Goal: Task Accomplishment & Management: Use online tool/utility

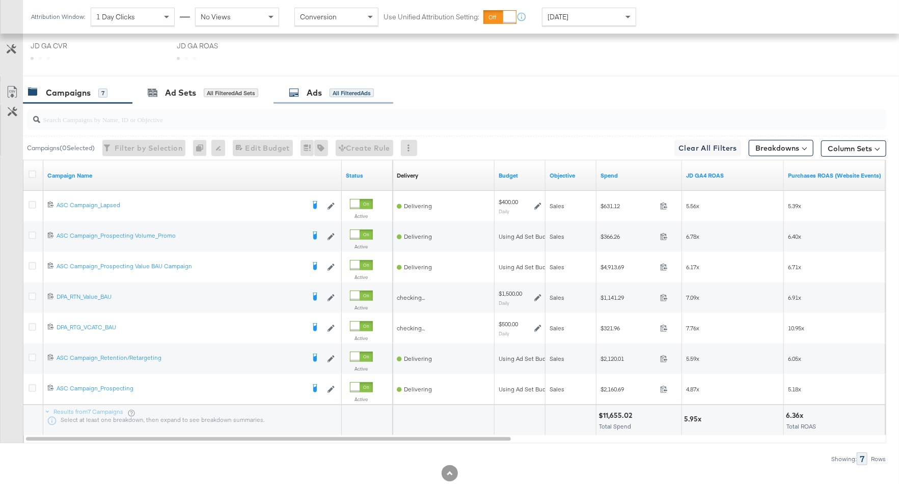
click at [322, 99] on div "Ads" at bounding box center [314, 93] width 15 height 12
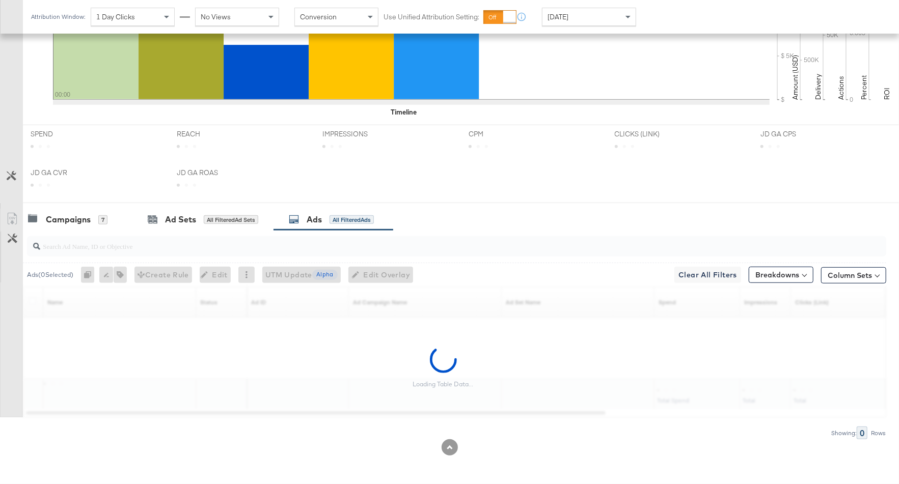
scroll to position [360, 0]
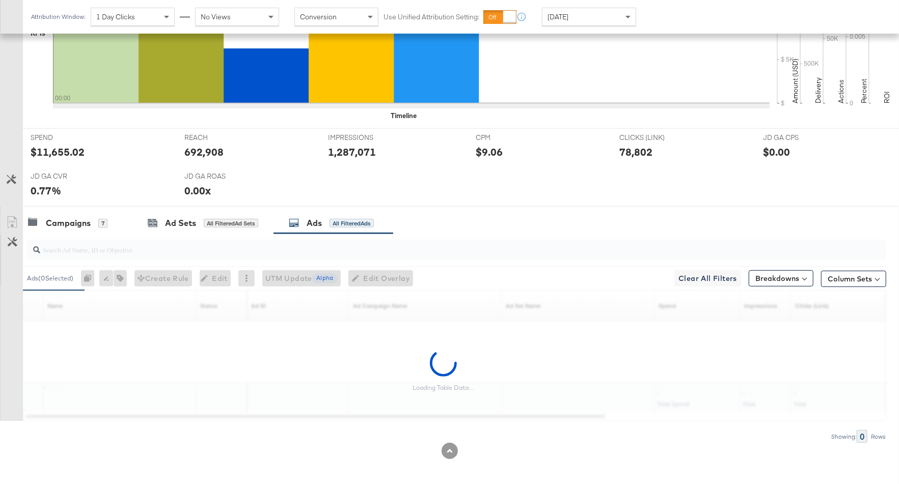
click at [225, 251] on input "search" at bounding box center [424, 246] width 768 height 20
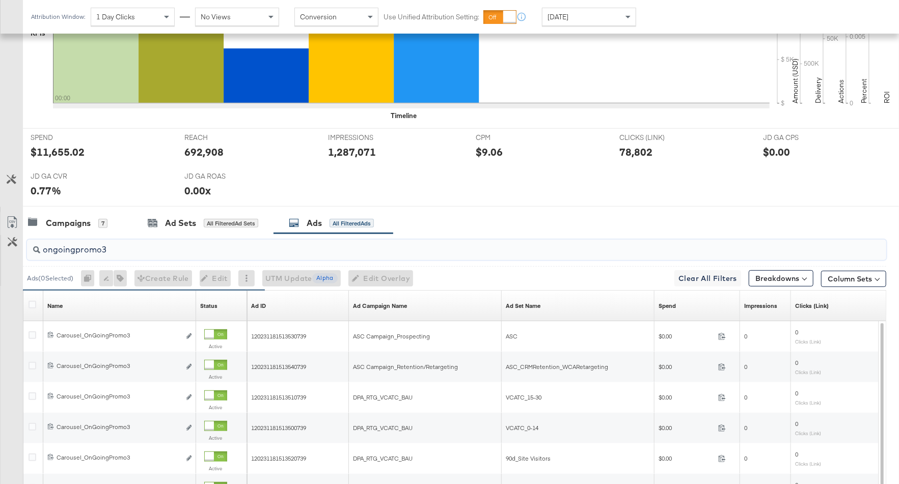
scroll to position [512, 0]
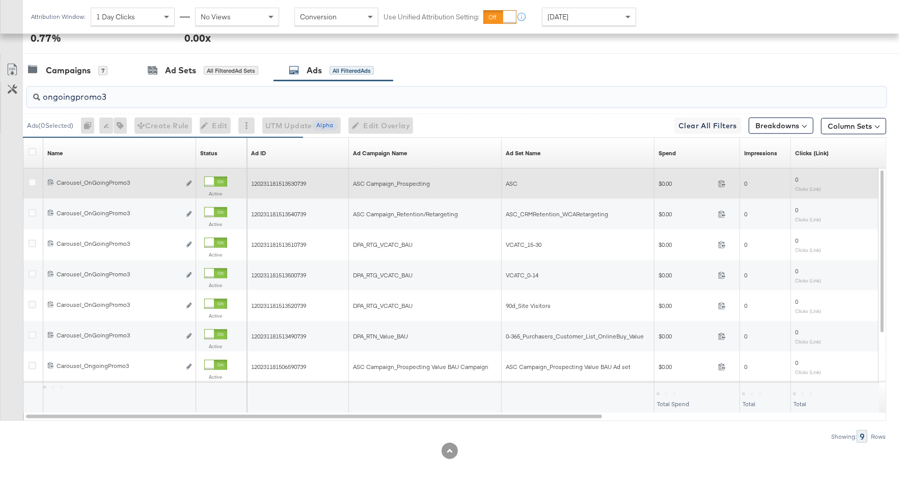
type input "ongoingpromo3"
click at [310, 180] on div "120231181513530739" at bounding box center [298, 184] width 94 height 8
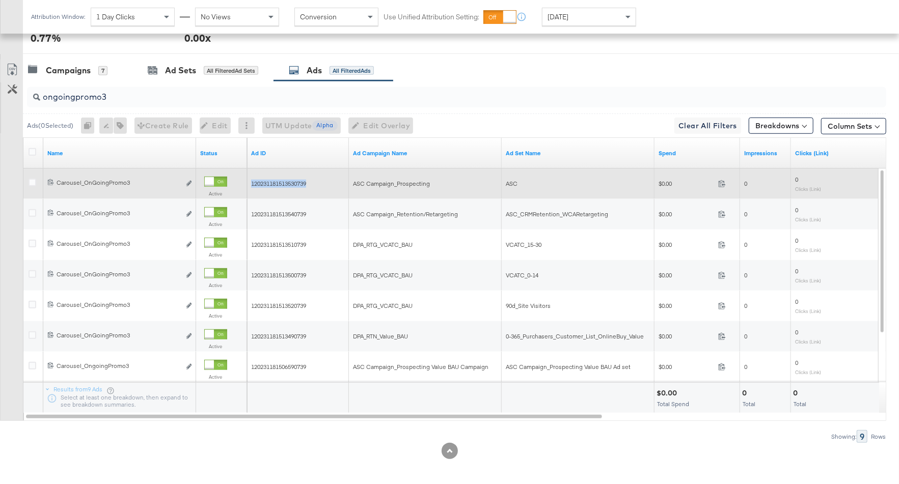
drag, startPoint x: 309, startPoint y: 180, endPoint x: 251, endPoint y: 181, distance: 58.6
click at [251, 181] on span "120231181513530739" at bounding box center [278, 184] width 55 height 8
copy span "120231181513530739"
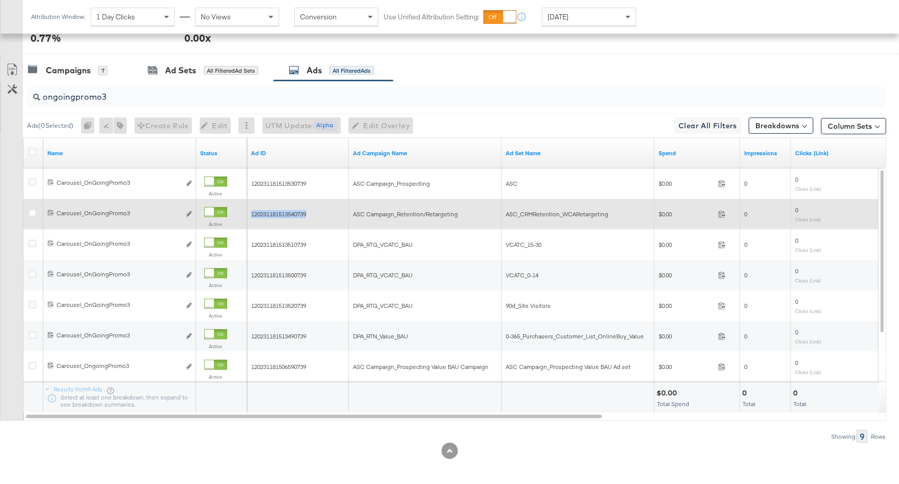
drag, startPoint x: 309, startPoint y: 210, endPoint x: 251, endPoint y: 211, distance: 58.6
click at [250, 211] on div "120231181513540739" at bounding box center [298, 214] width 102 height 16
copy span "120231181513540739"
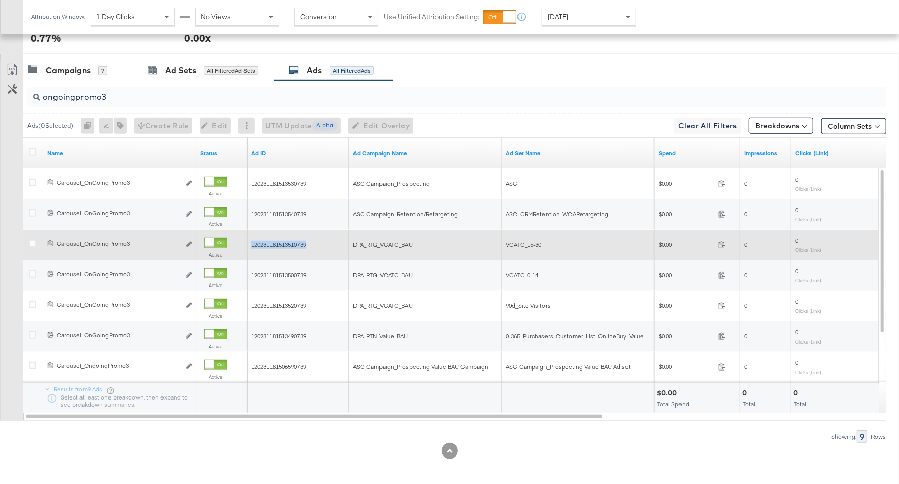
drag, startPoint x: 309, startPoint y: 241, endPoint x: 251, endPoint y: 242, distance: 57.6
click at [251, 242] on span "120231181513510739" at bounding box center [278, 245] width 55 height 8
copy span "120231181513510739"
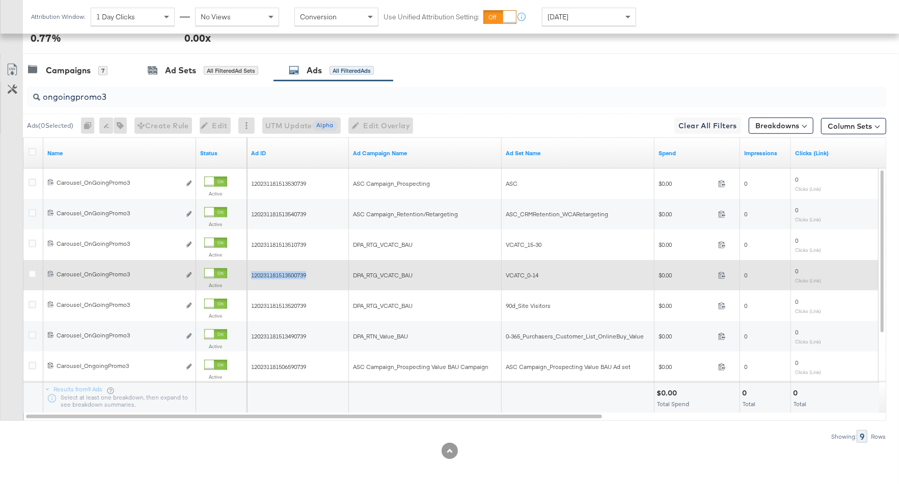
drag, startPoint x: 310, startPoint y: 273, endPoint x: 251, endPoint y: 274, distance: 59.6
click at [251, 274] on div "120231181513500739" at bounding box center [298, 276] width 94 height 8
copy span "120231181513500739"
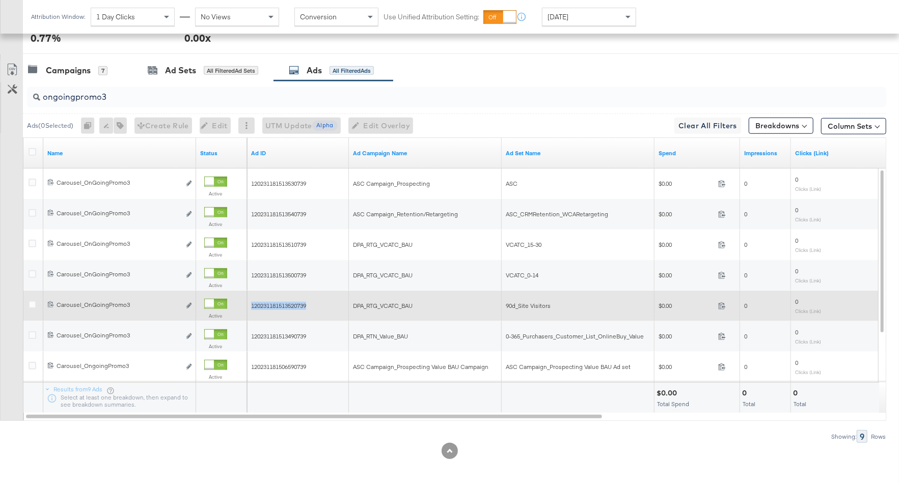
drag, startPoint x: 310, startPoint y: 300, endPoint x: 251, endPoint y: 301, distance: 59.1
click at [251, 302] on div "120231181513520739" at bounding box center [298, 306] width 94 height 8
copy span "120231181513520739"
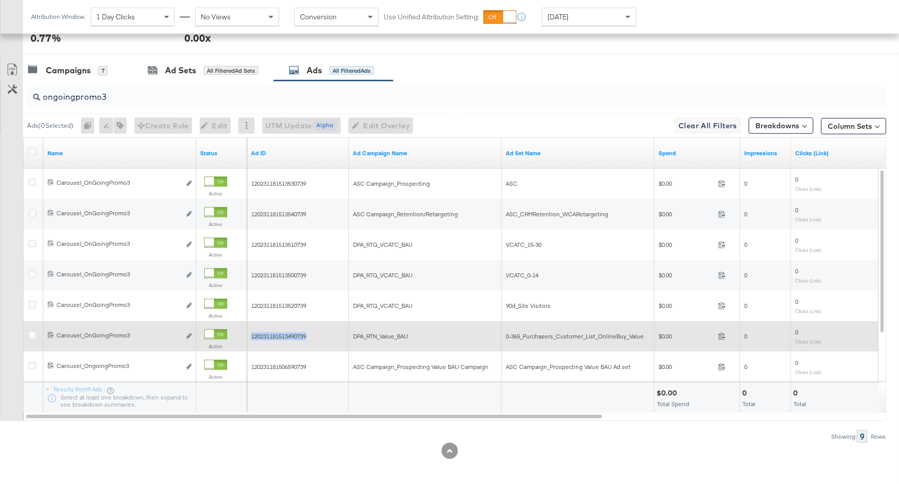
drag, startPoint x: 310, startPoint y: 331, endPoint x: 251, endPoint y: 335, distance: 59.2
click at [251, 335] on div "120231181513490739" at bounding box center [298, 337] width 94 height 8
copy span "120231181513490739"
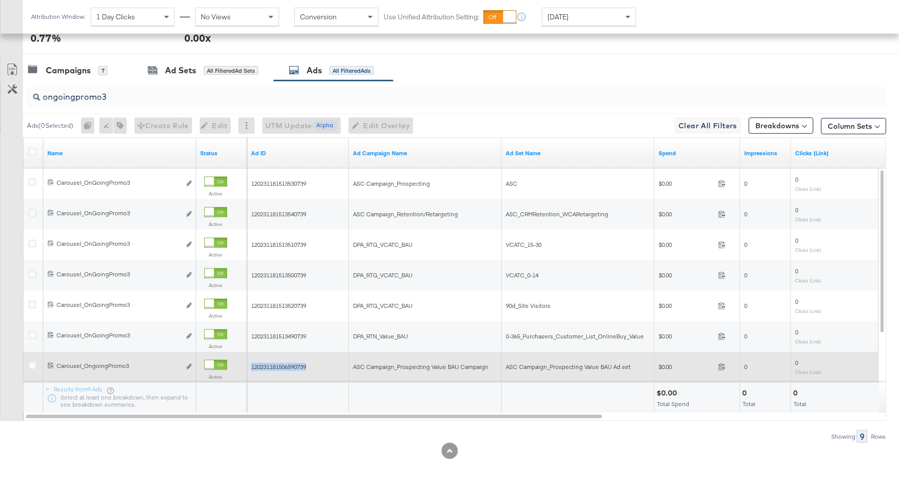
drag, startPoint x: 310, startPoint y: 367, endPoint x: 252, endPoint y: 367, distance: 58.6
click at [251, 367] on div "120231181506590739" at bounding box center [298, 367] width 94 height 8
copy span "120231181506590739"
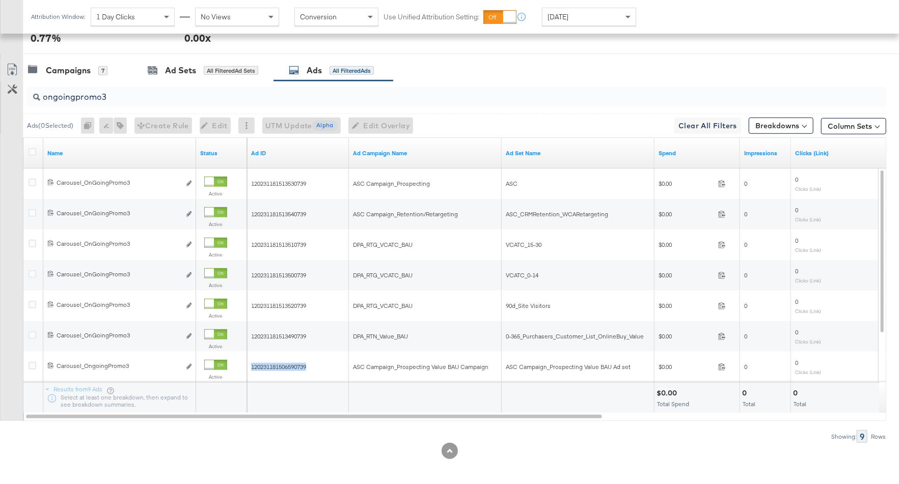
scroll to position [0, 0]
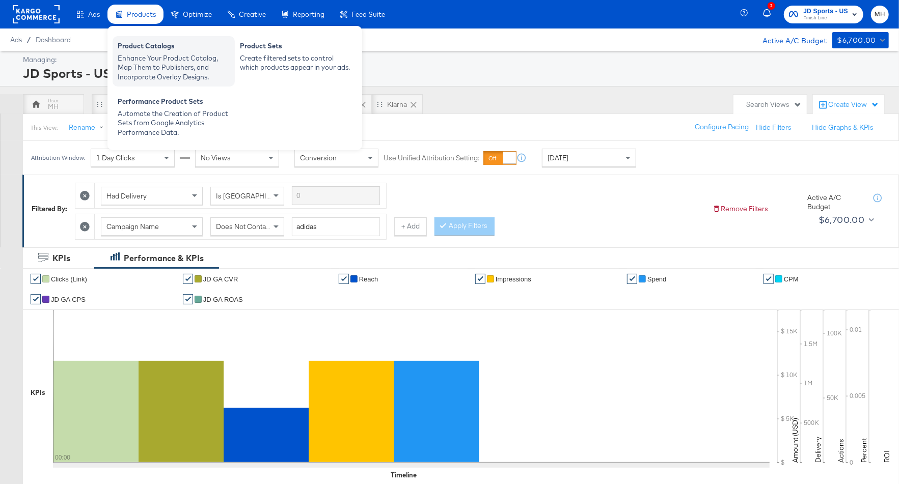
click at [147, 48] on div "Product Catalogs" at bounding box center [174, 47] width 112 height 12
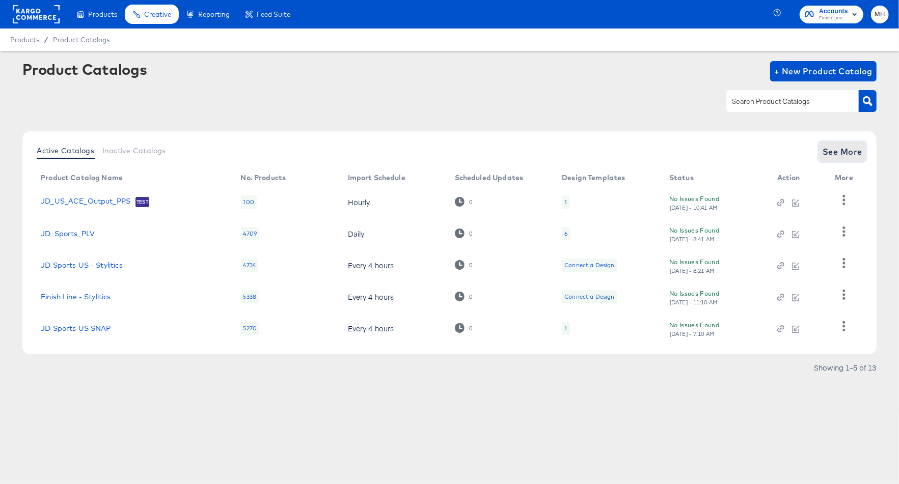
click at [843, 150] on span "See More" at bounding box center [843, 152] width 40 height 14
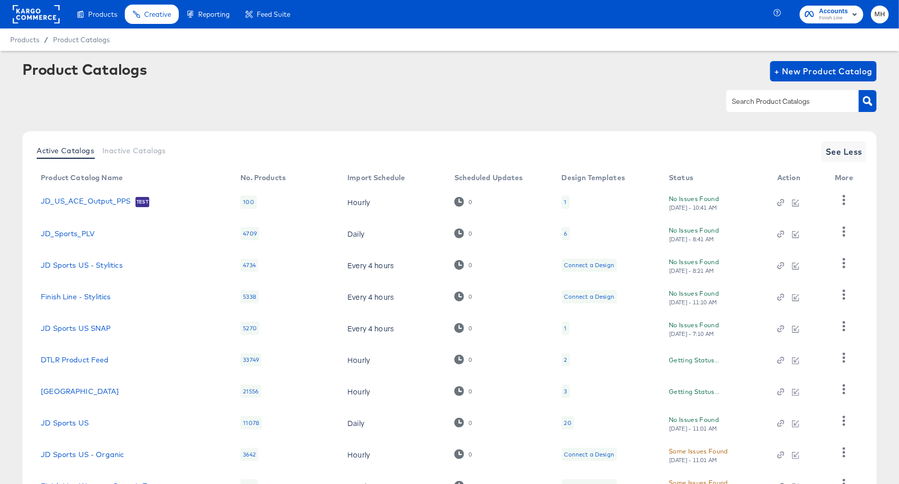
scroll to position [85, 0]
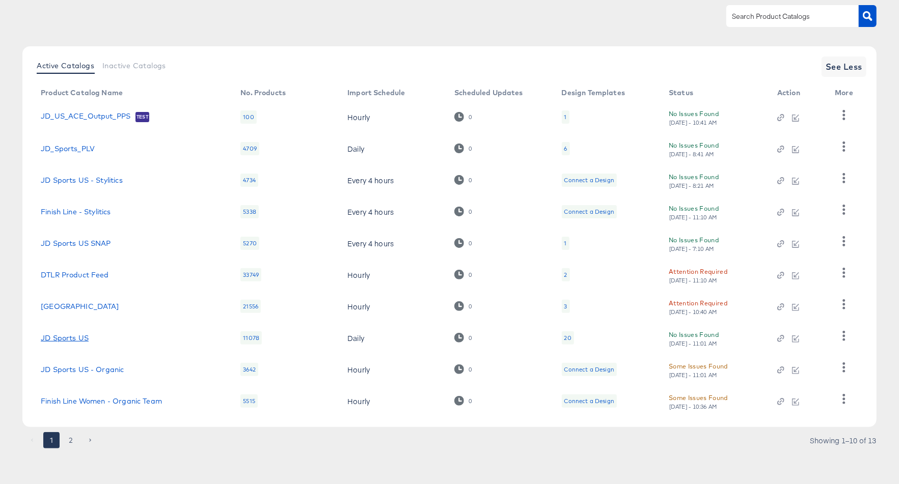
click at [72, 337] on link "JD Sports US" at bounding box center [65, 338] width 48 height 8
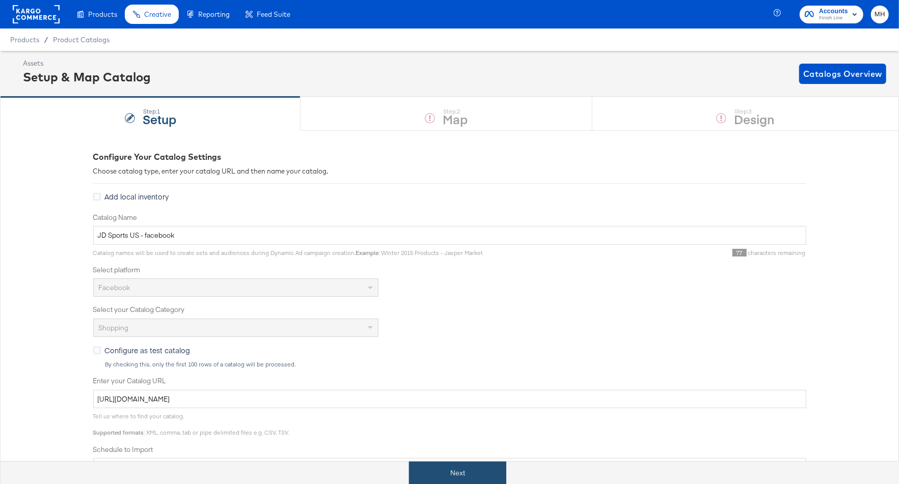
click at [452, 471] on button "Next" at bounding box center [457, 473] width 97 height 23
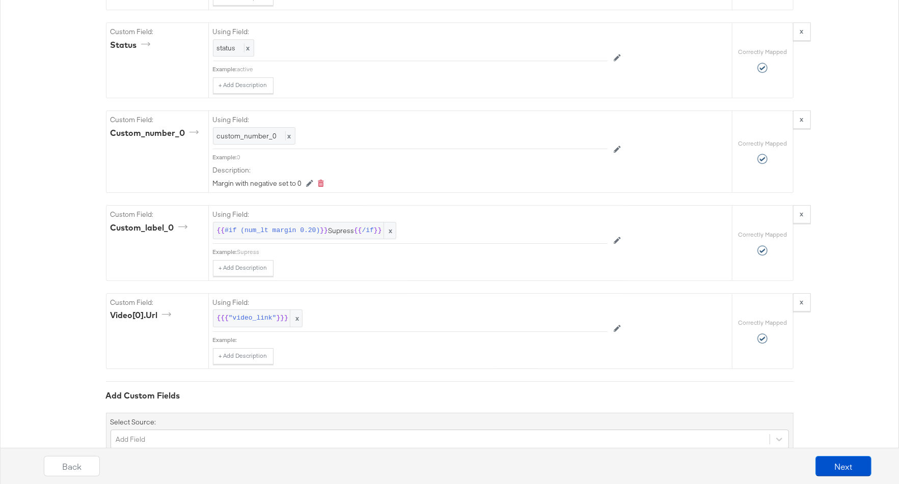
scroll to position [4966, 0]
click at [617, 238] on icon at bounding box center [617, 241] width 7 height 7
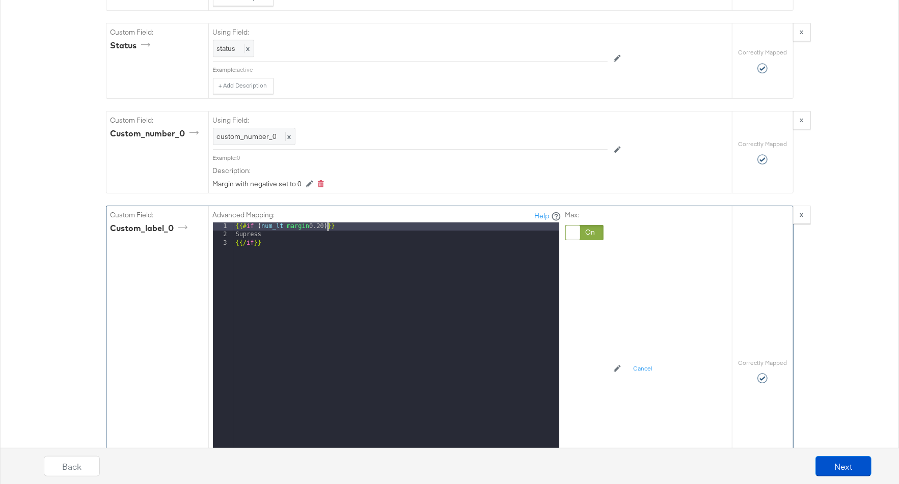
click at [329, 223] on div "{{# if ( num_lt margin 0.20 ) }} Supress {{/ if }}" at bounding box center [397, 359] width 326 height 272
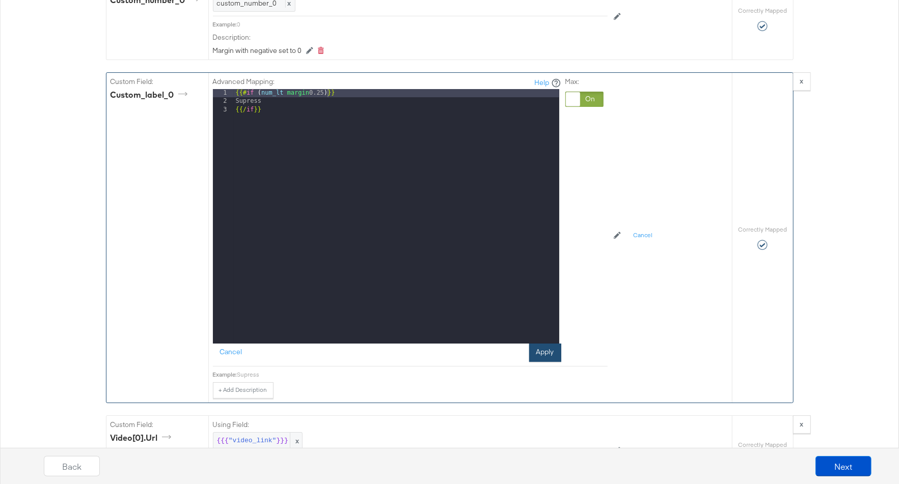
click at [543, 344] on button "Apply" at bounding box center [545, 353] width 32 height 18
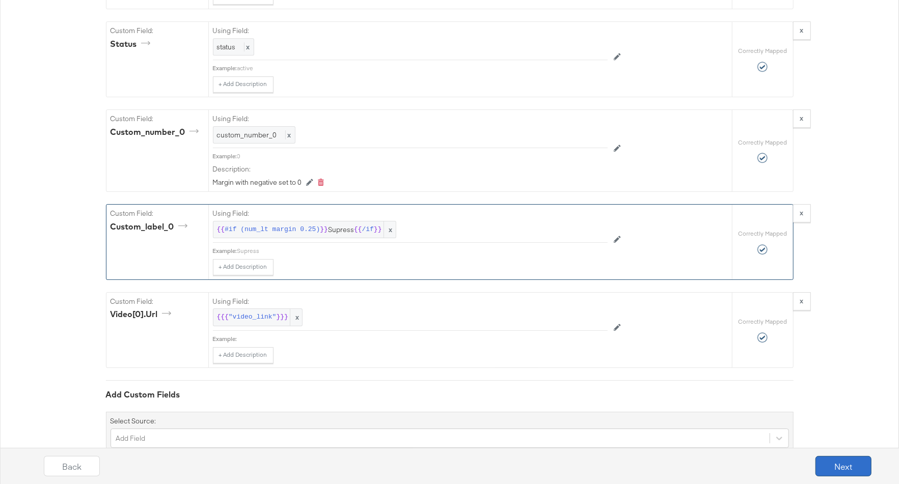
click at [851, 470] on button "Next" at bounding box center [844, 466] width 56 height 20
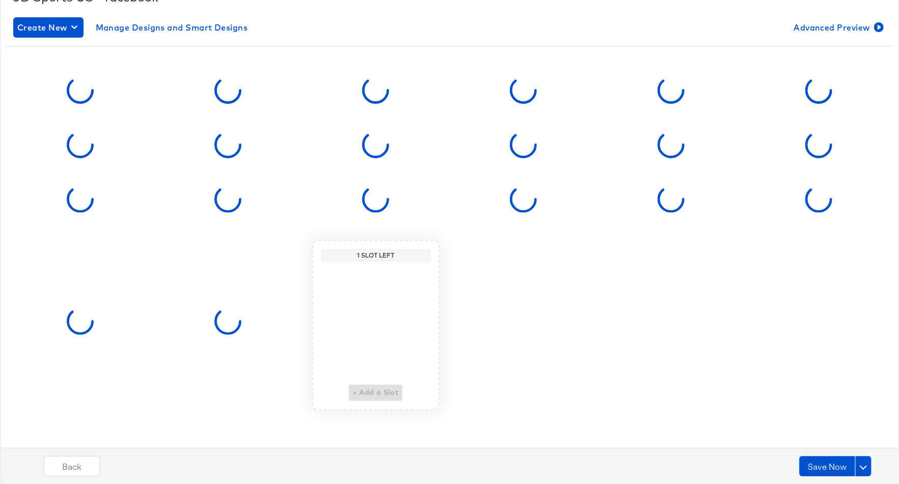
scroll to position [0, 0]
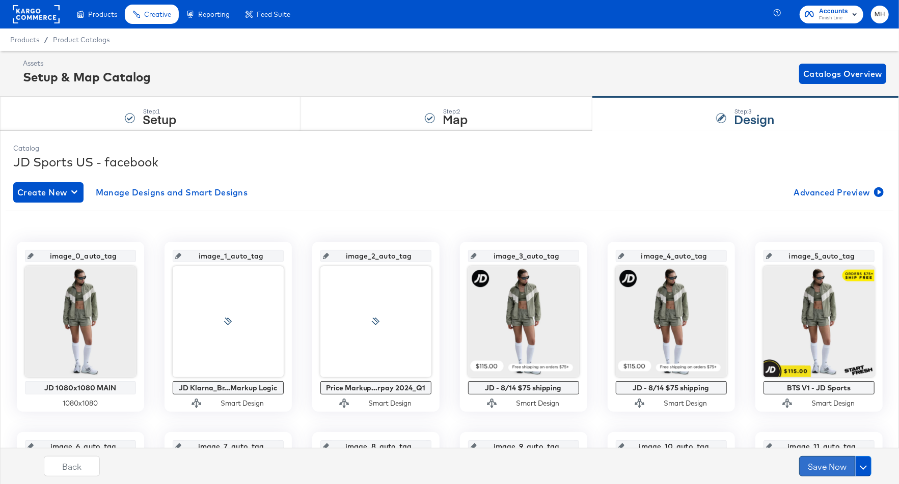
click at [833, 468] on button "Save Now" at bounding box center [827, 466] width 56 height 20
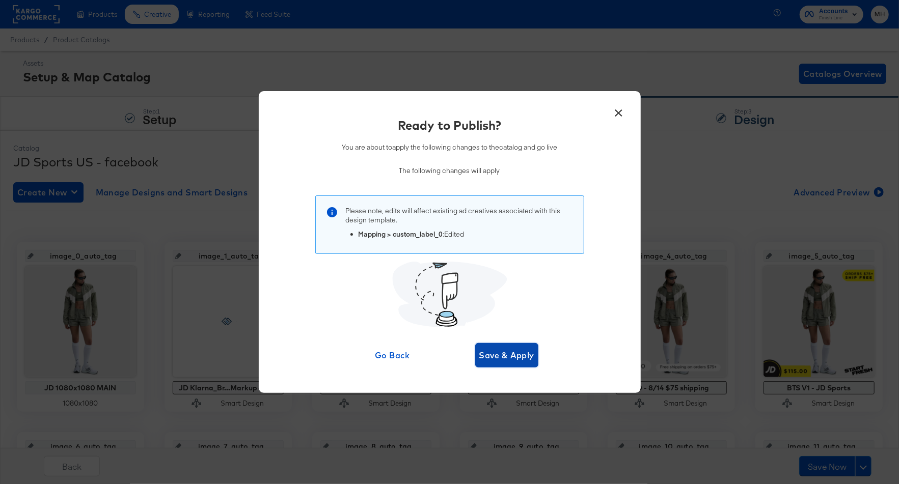
click at [525, 357] on span "Save & Apply" at bounding box center [507, 355] width 56 height 14
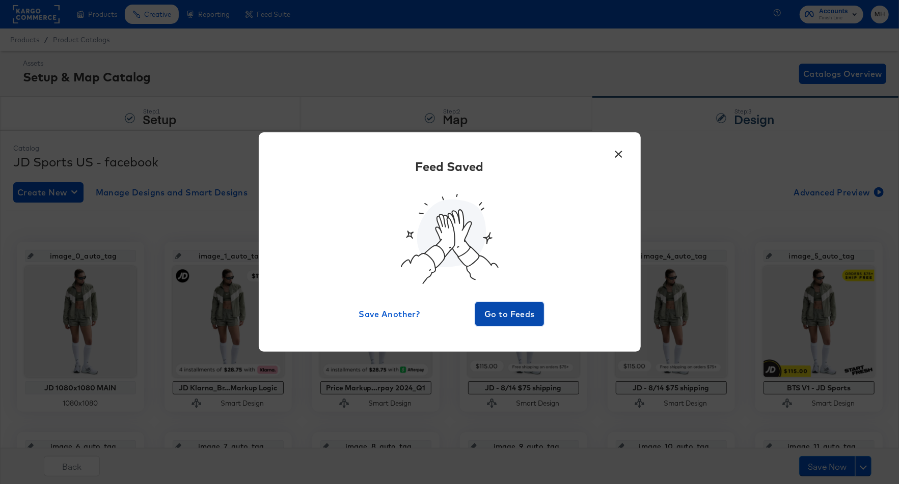
click at [521, 314] on span "Go to Feeds" at bounding box center [509, 314] width 61 height 14
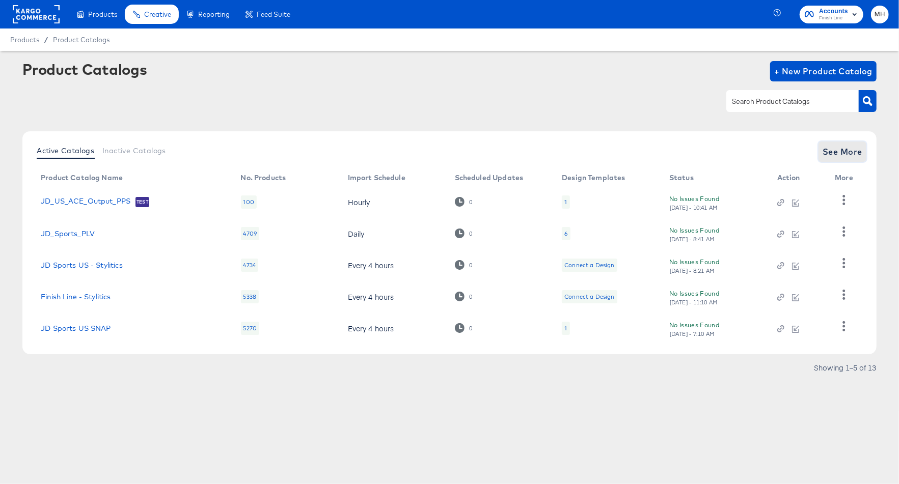
click at [843, 146] on span "See More" at bounding box center [843, 152] width 40 height 14
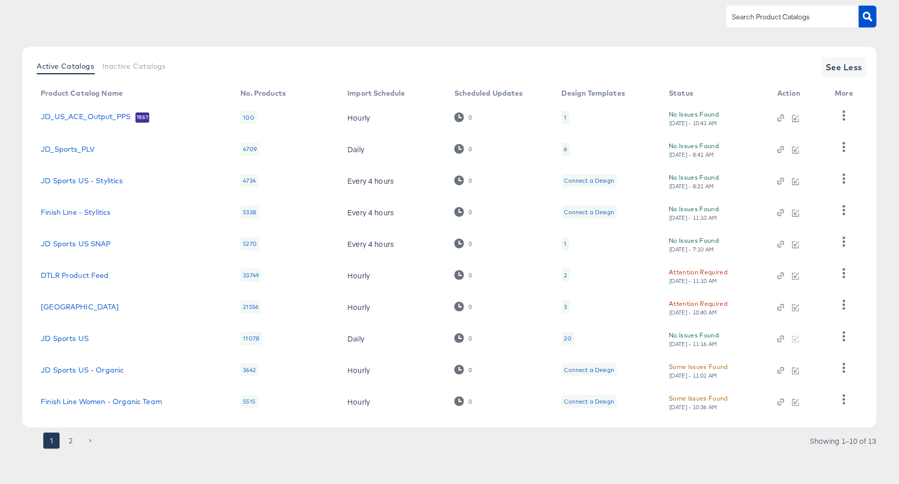
scroll to position [85, 0]
click at [73, 441] on button "2" at bounding box center [71, 441] width 16 height 16
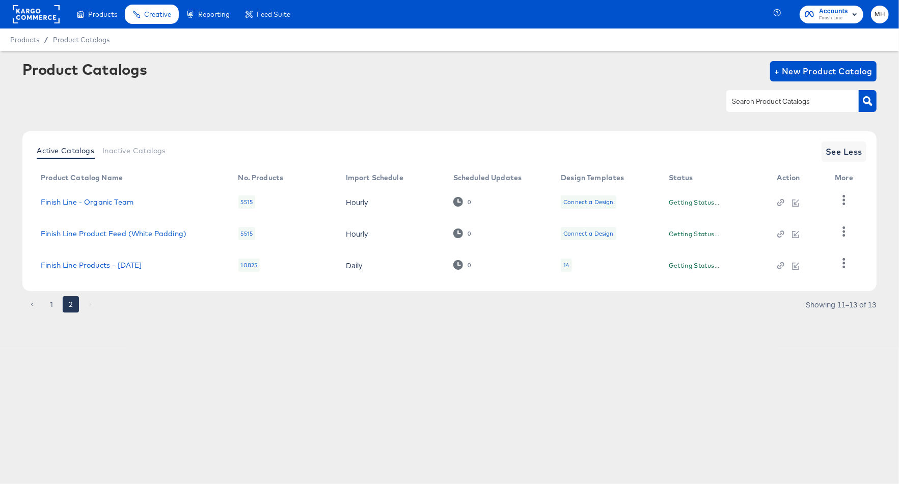
scroll to position [0, 0]
click at [119, 264] on link "Finish Line Products - [DATE]" at bounding box center [91, 265] width 101 height 8
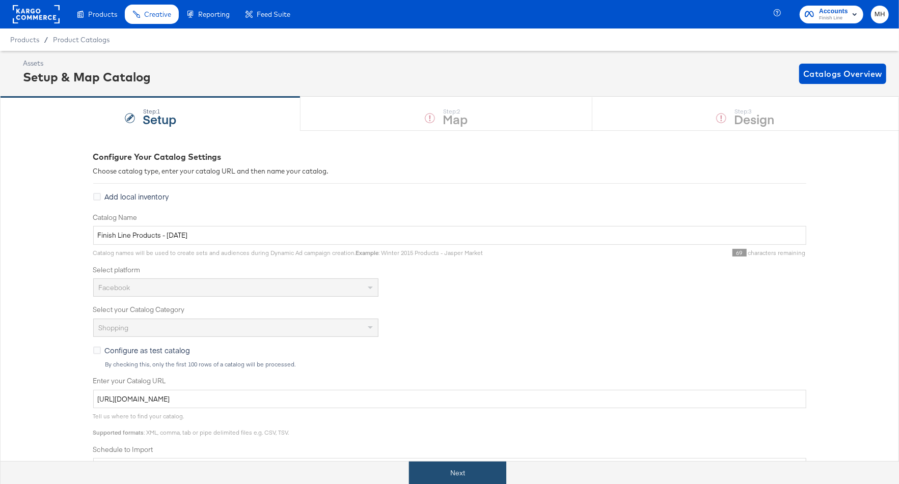
click at [460, 478] on button "Next" at bounding box center [457, 473] width 97 height 23
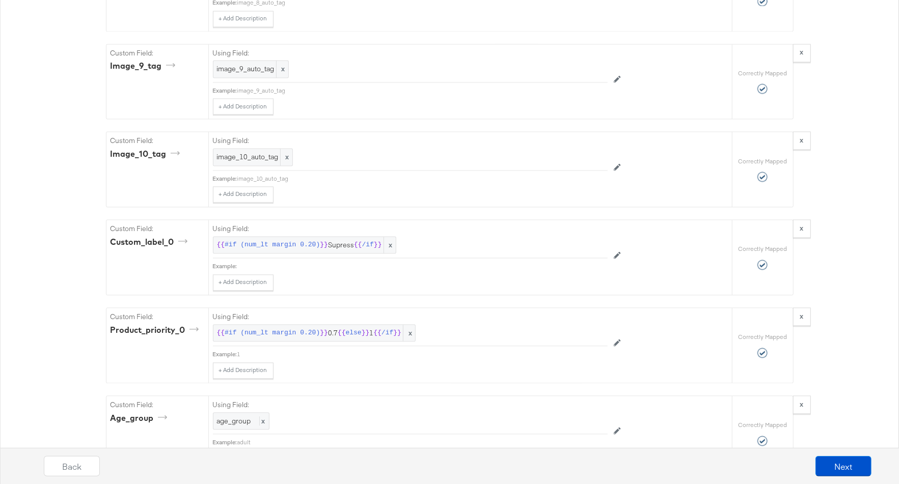
scroll to position [4116, 0]
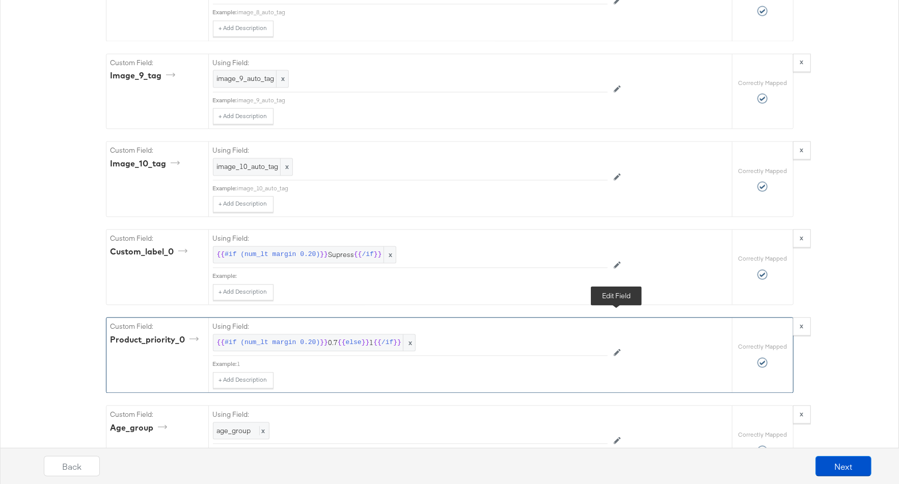
click at [616, 349] on icon at bounding box center [617, 352] width 7 height 7
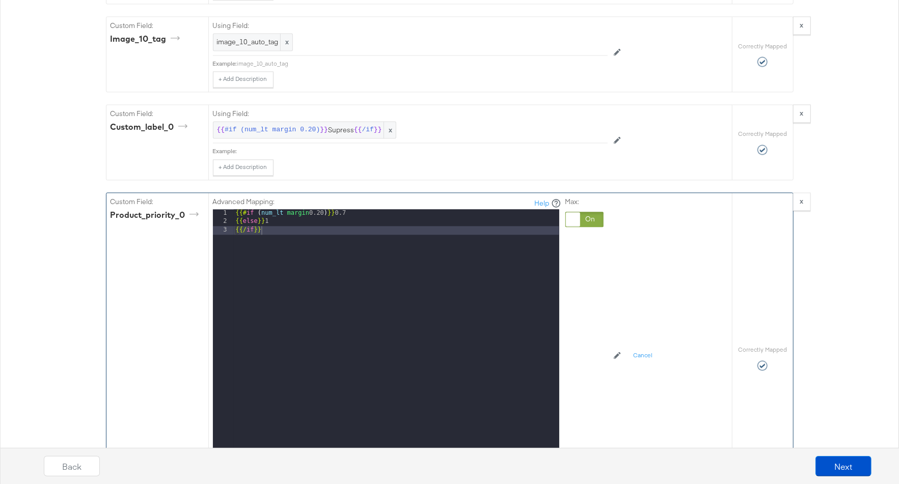
scroll to position [4251, 0]
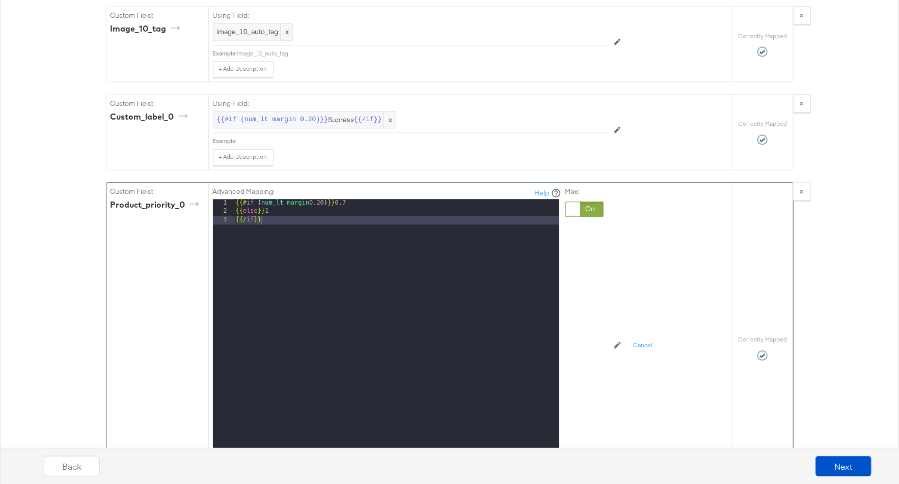
click at [220, 454] on button "Cancel" at bounding box center [231, 463] width 37 height 18
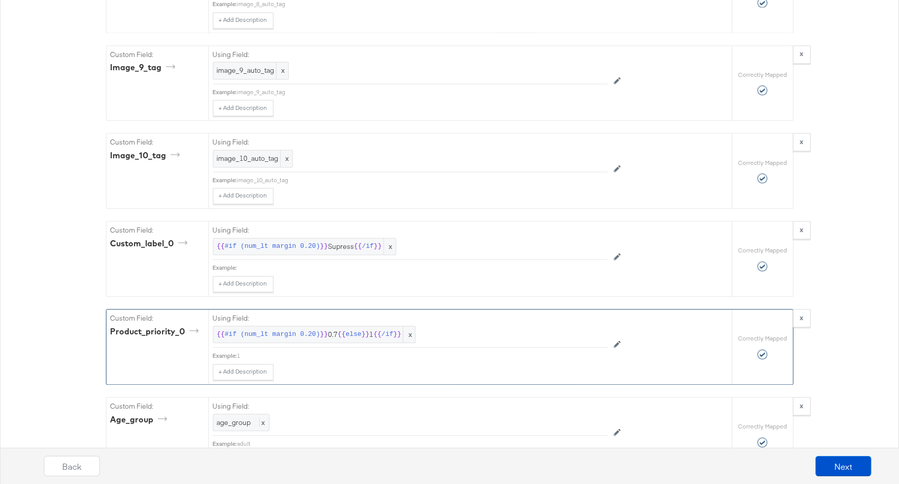
scroll to position [4122, 0]
click at [619, 255] on icon at bounding box center [617, 258] width 7 height 7
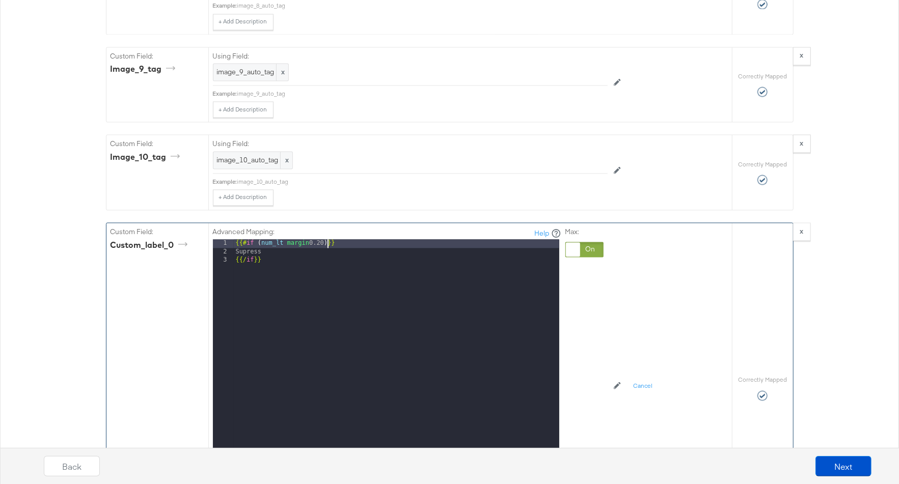
click at [326, 239] on div "{{# if ( num_lt margin 0.20 ) }} Supress {{/ if }}" at bounding box center [397, 375] width 326 height 272
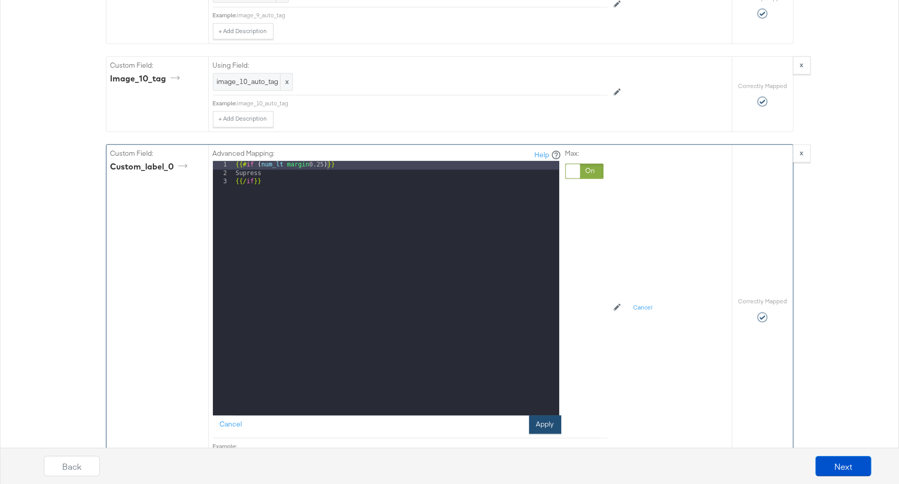
click at [546, 416] on button "Apply" at bounding box center [545, 425] width 32 height 18
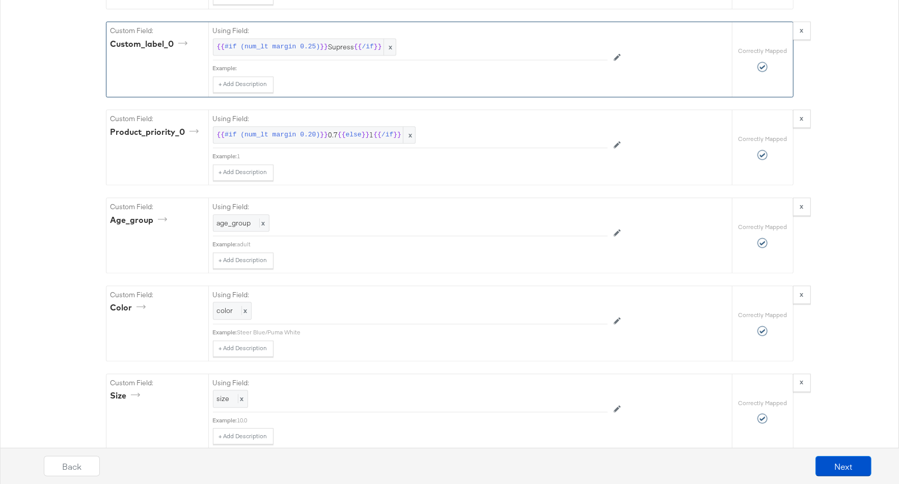
scroll to position [4577, 0]
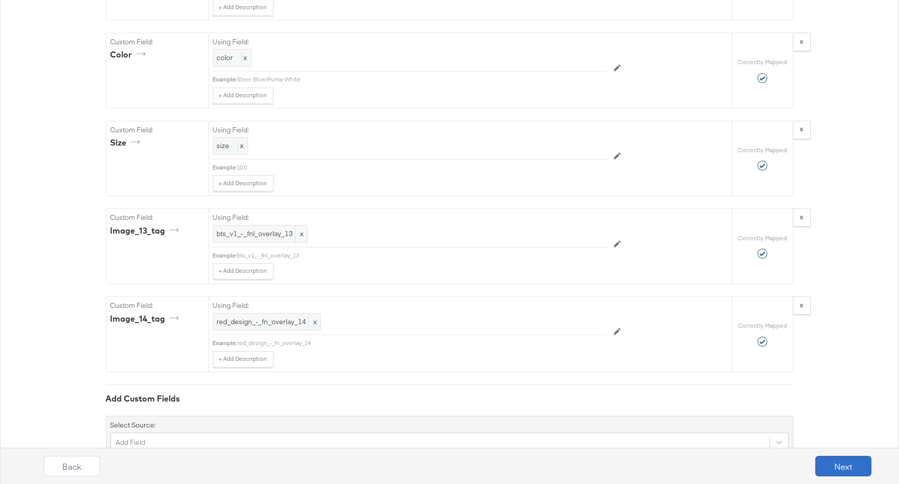
click at [836, 470] on button "Next" at bounding box center [844, 466] width 56 height 20
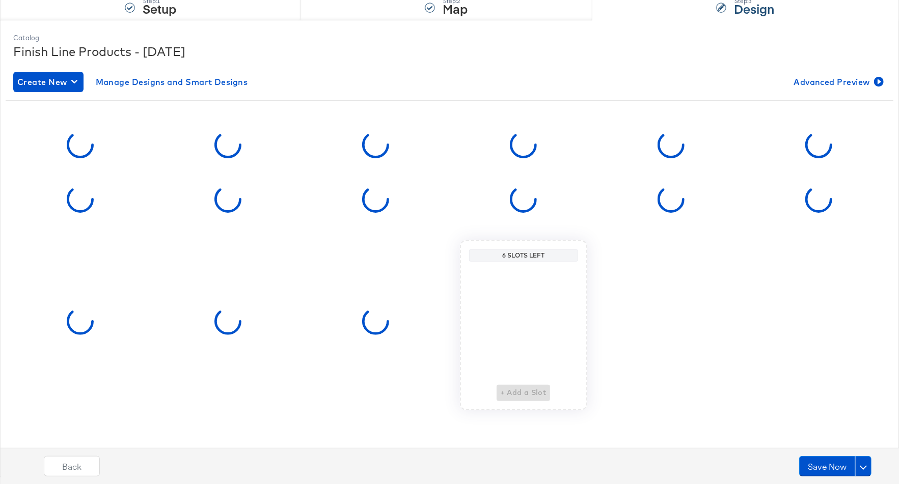
scroll to position [0, 0]
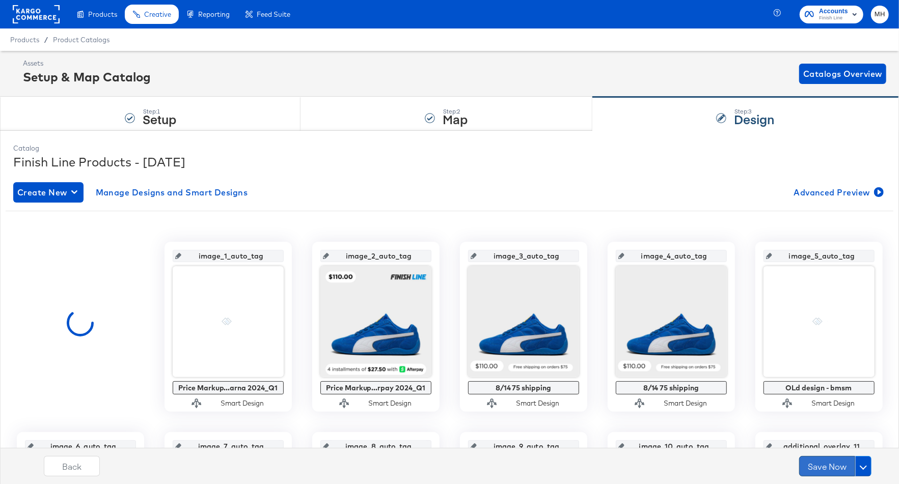
click at [830, 468] on button "Save Now" at bounding box center [827, 466] width 56 height 20
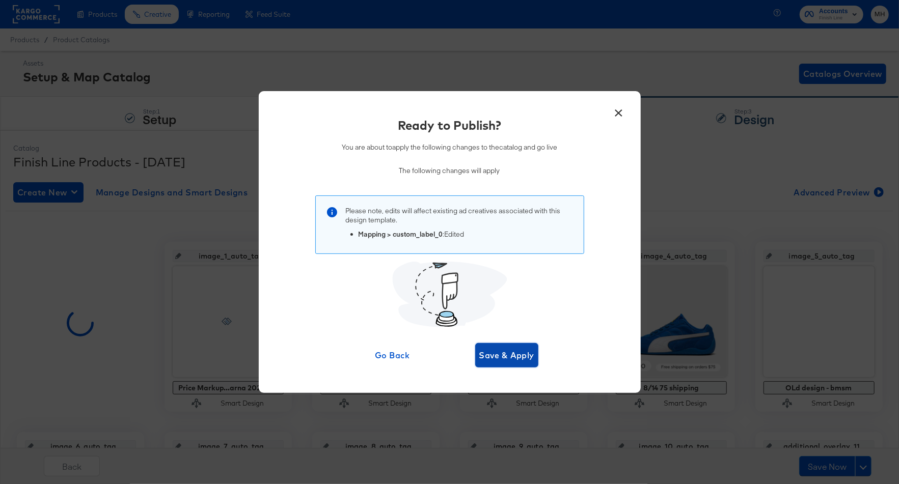
click at [512, 356] on span "Save & Apply" at bounding box center [507, 355] width 56 height 14
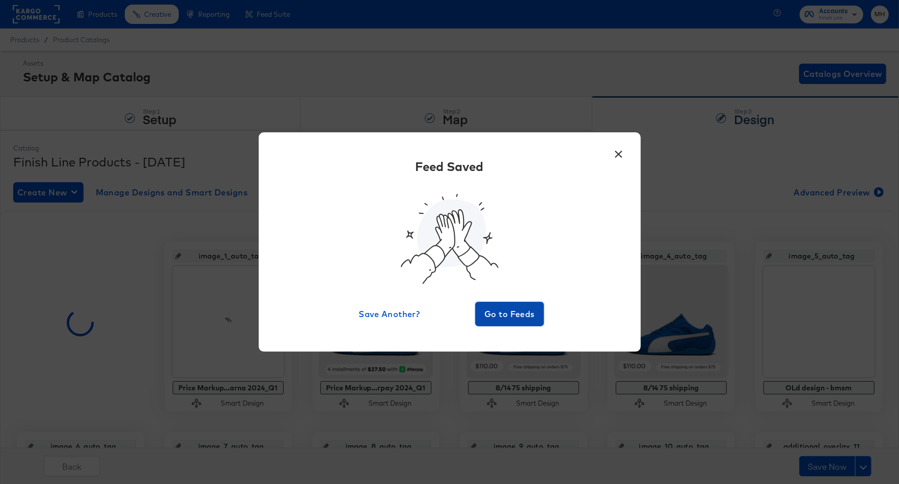
click at [519, 313] on span "Go to Feeds" at bounding box center [509, 314] width 61 height 14
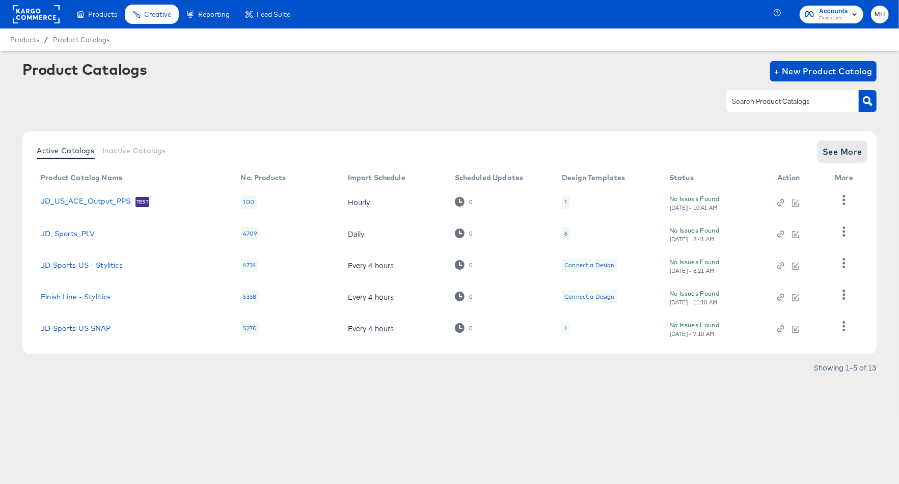
click at [839, 152] on span "See More" at bounding box center [843, 152] width 40 height 14
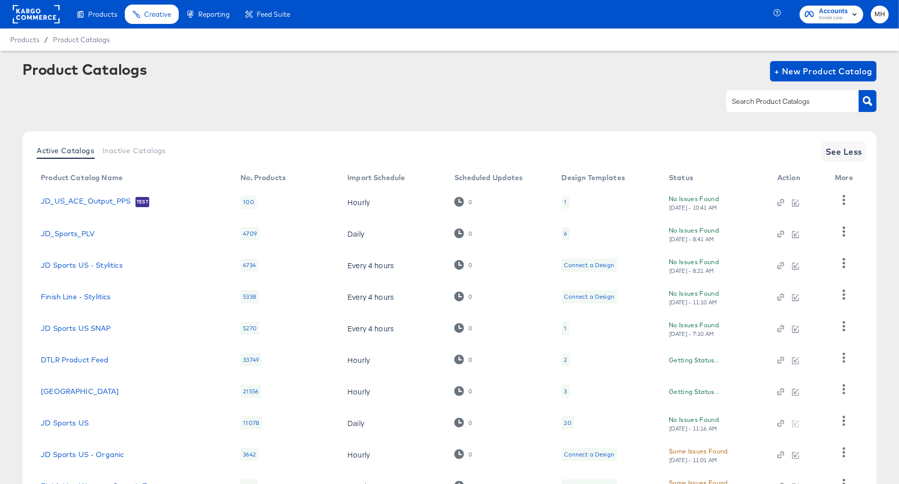
scroll to position [85, 0]
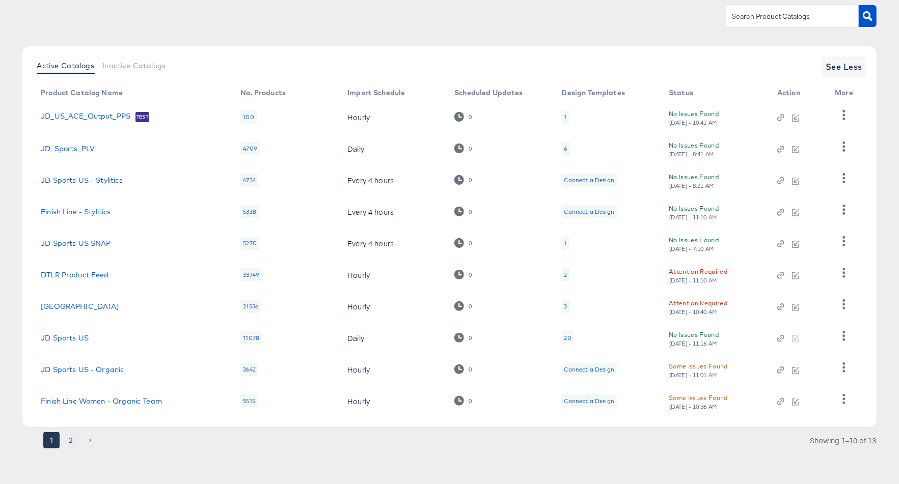
click at [70, 443] on button "2" at bounding box center [71, 441] width 16 height 16
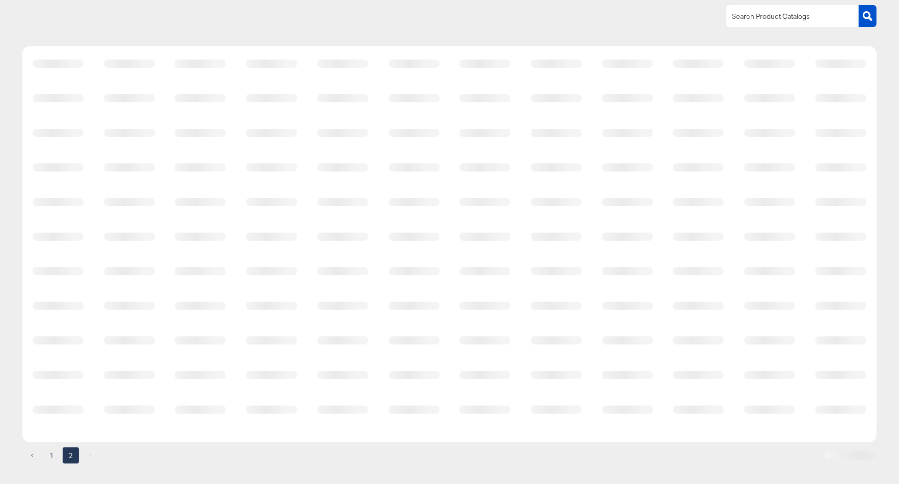
scroll to position [0, 0]
